Goal: Task Accomplishment & Management: Manage account settings

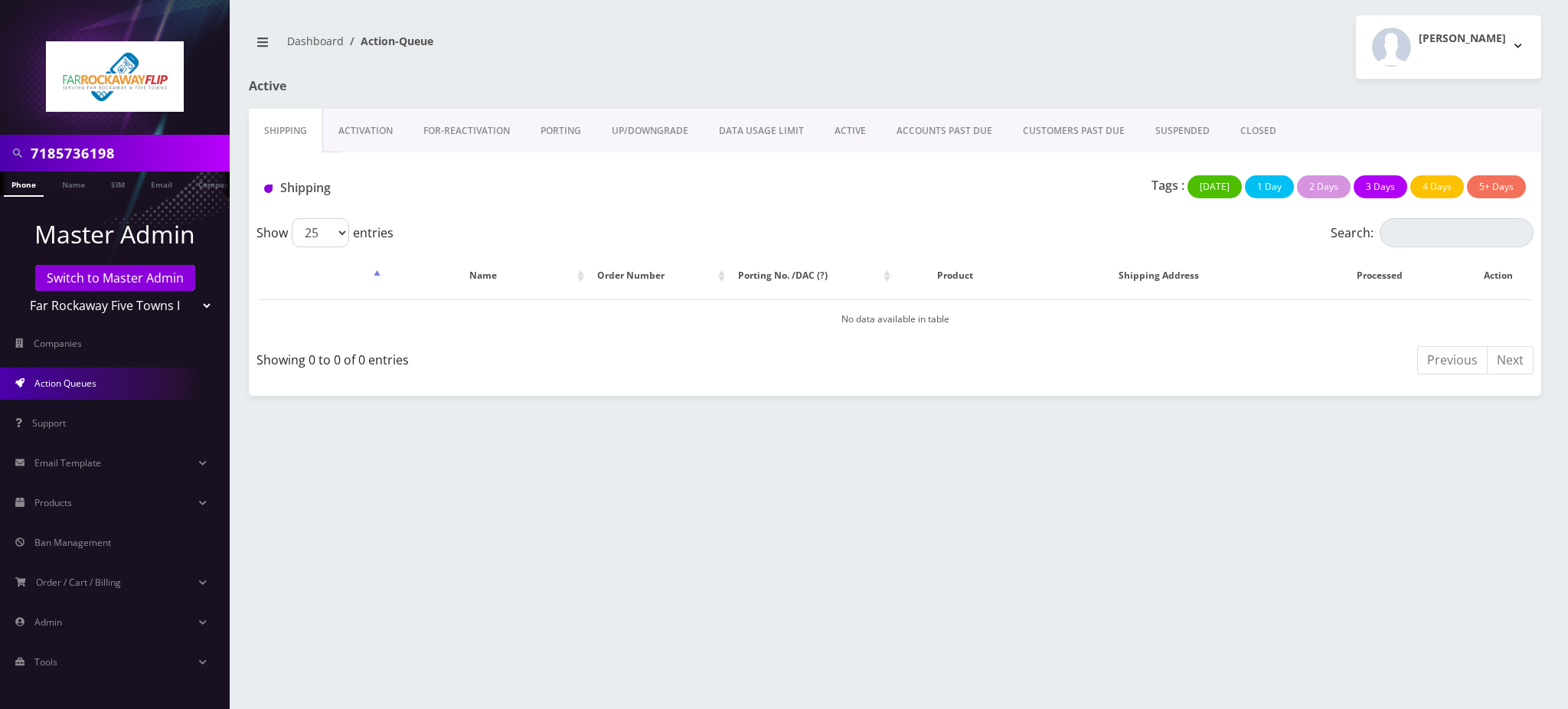
drag, startPoint x: 135, startPoint y: 154, endPoint x: 0, endPoint y: 84, distance: 152.1
click at [0, 86] on nav "7185736198 Phone Name SIM Email Company Customer Master Admin Switch to Master …" at bounding box center [115, 354] width 229 height 709
paste input "516318428"
type input "5163184288"
click at [19, 183] on link "Phone" at bounding box center [23, 185] width 40 height 25
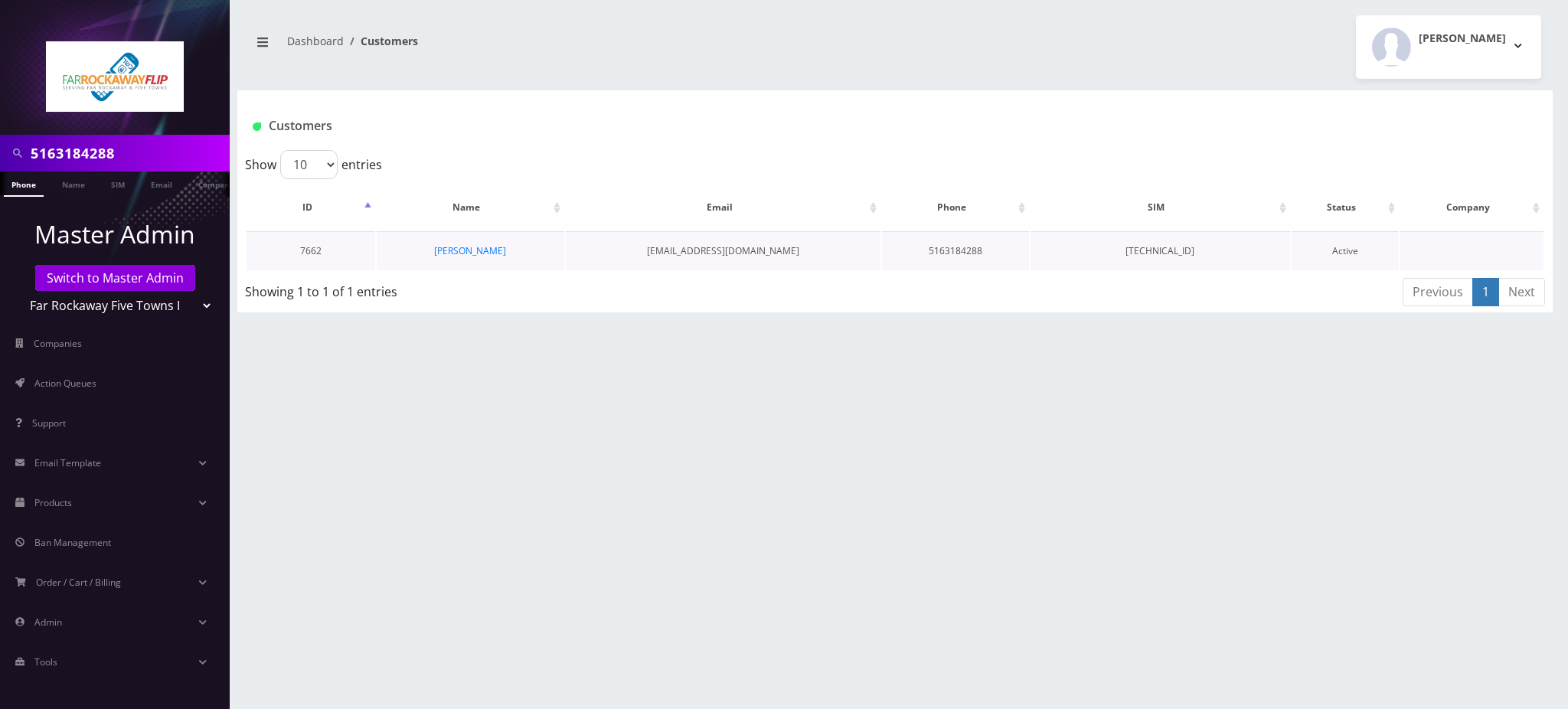
click at [491, 256] on td "[PERSON_NAME]" at bounding box center [470, 251] width 187 height 39
click at [488, 251] on link "Tova Merenstein" at bounding box center [470, 250] width 72 height 13
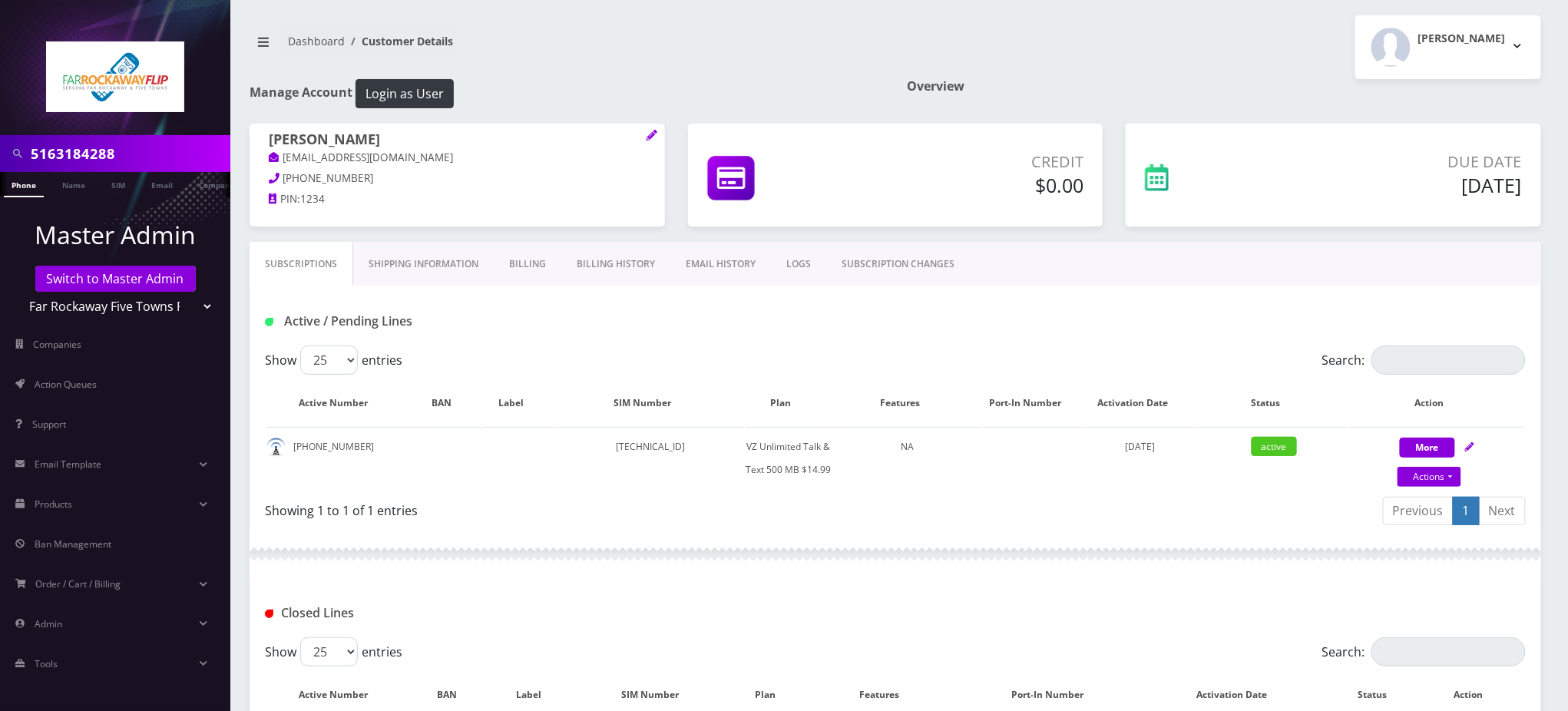
click at [899, 267] on link "SUBSCRIPTION CHANGES" at bounding box center [898, 264] width 143 height 45
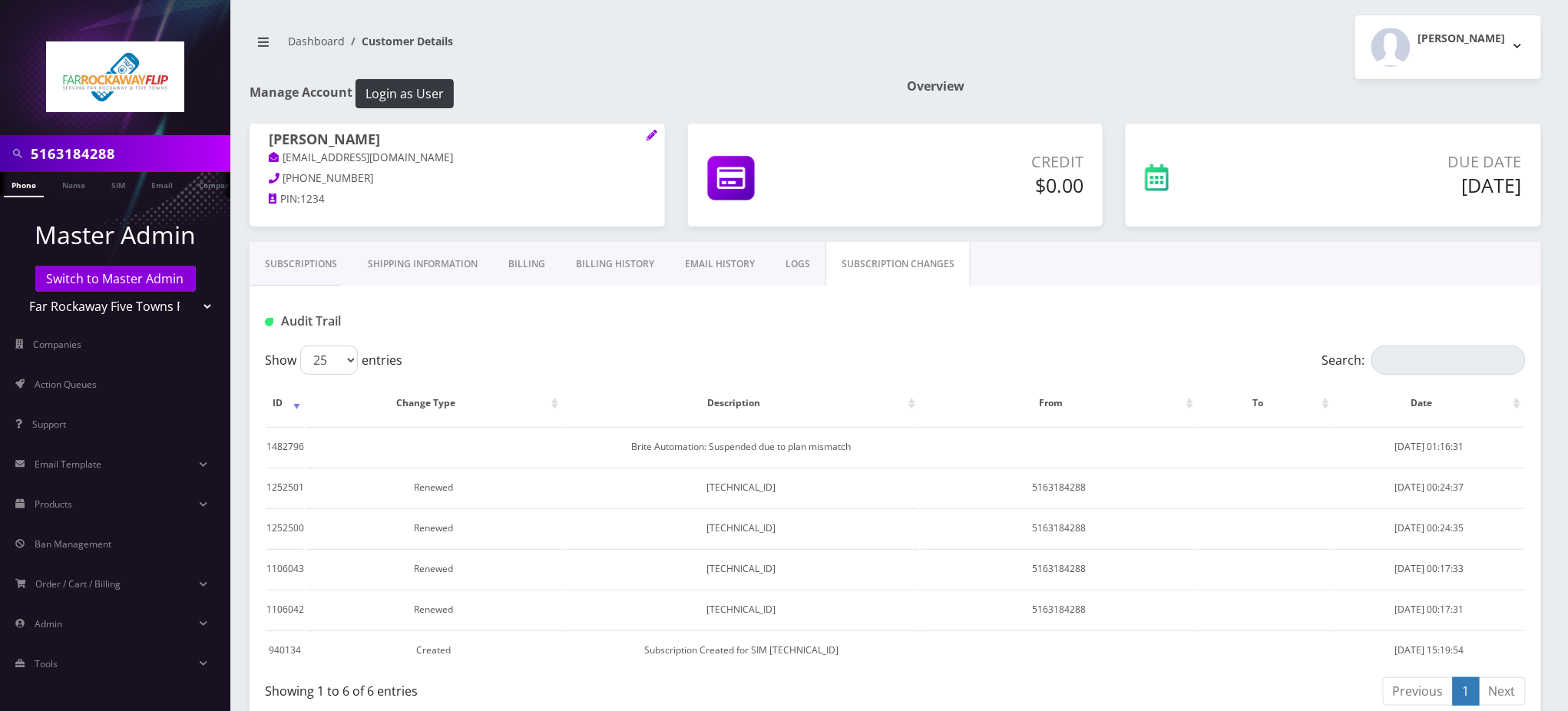
click at [302, 253] on link "Subscriptions" at bounding box center [301, 264] width 103 height 45
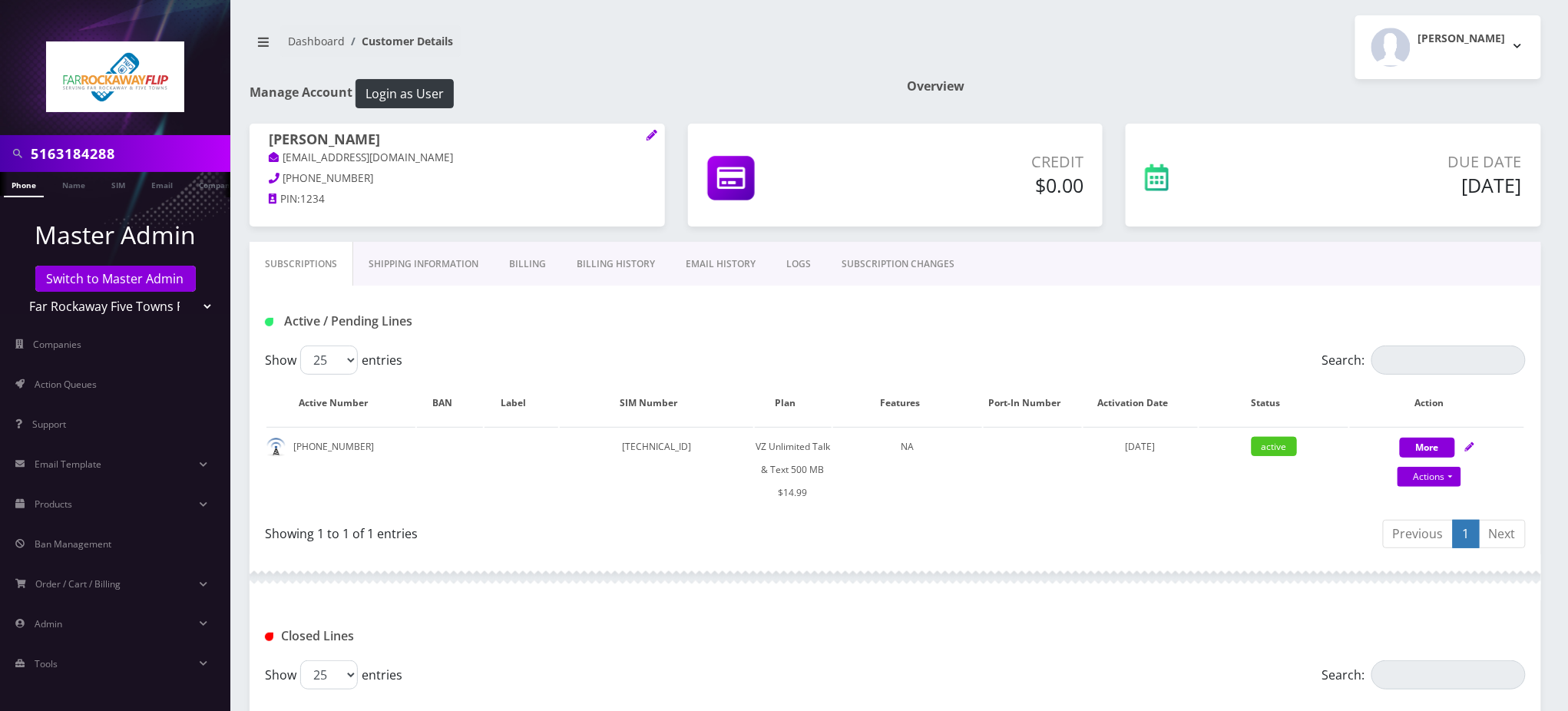
drag, startPoint x: 148, startPoint y: 155, endPoint x: 19, endPoint y: 79, distance: 149.7
click at [0, 86] on nav "5163184288 Phone Name SIM Email Company Customer Master Admin Switch to Master …" at bounding box center [115, 356] width 230 height 711
